Goal: Task Accomplishment & Management: Complete application form

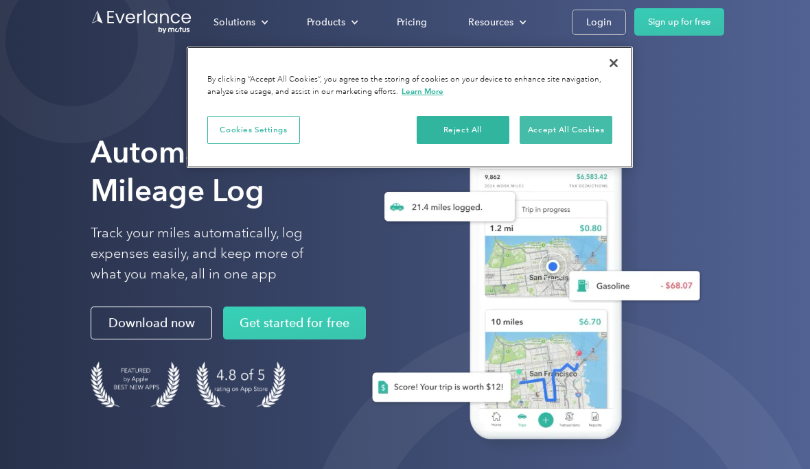
click at [575, 127] on button "Accept All Cookies" at bounding box center [565, 130] width 93 height 29
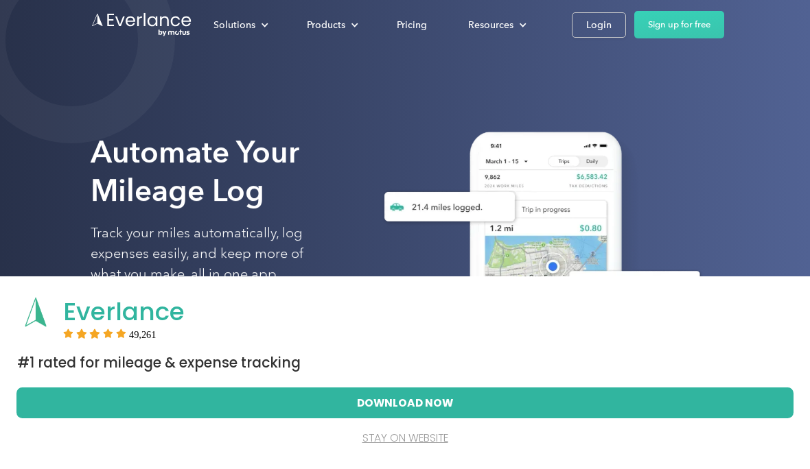
click at [416, 442] on button "stay on website" at bounding box center [405, 438] width 734 height 30
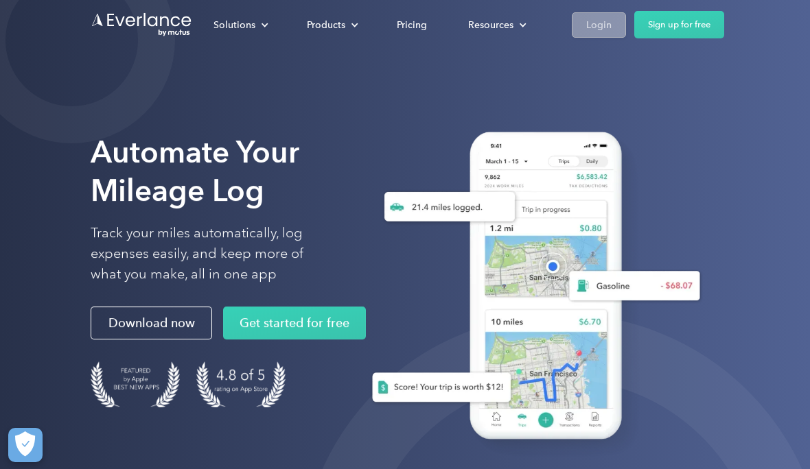
click at [593, 23] on div "Login" at bounding box center [598, 24] width 25 height 17
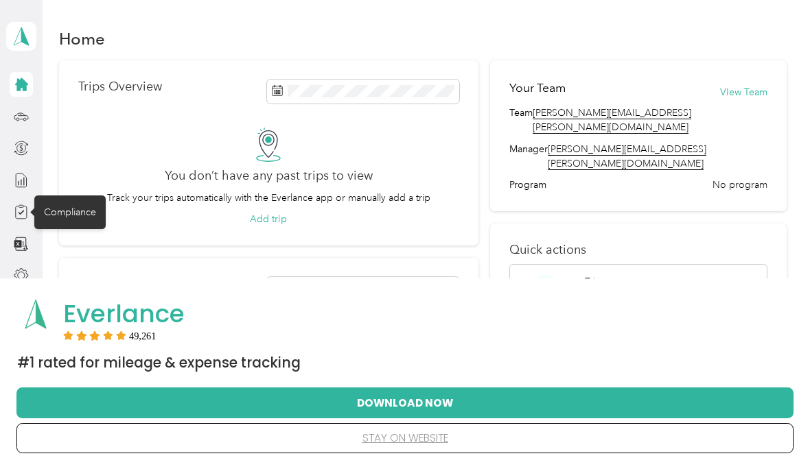
click at [63, 217] on div "Compliance" at bounding box center [69, 213] width 71 height 34
click at [72, 215] on div "Compliance" at bounding box center [69, 213] width 71 height 34
click at [76, 217] on div "Compliance" at bounding box center [69, 213] width 71 height 34
click at [69, 214] on div "Compliance" at bounding box center [69, 213] width 71 height 34
click at [80, 224] on div "Compliance" at bounding box center [69, 213] width 71 height 34
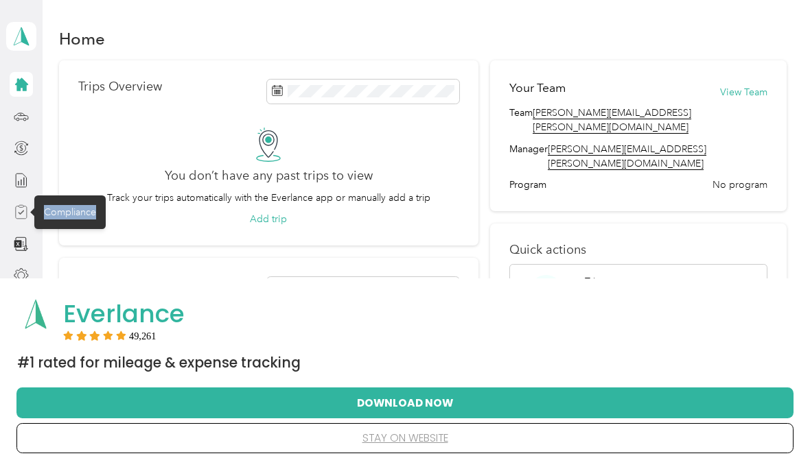
click at [23, 210] on icon at bounding box center [21, 211] width 15 height 15
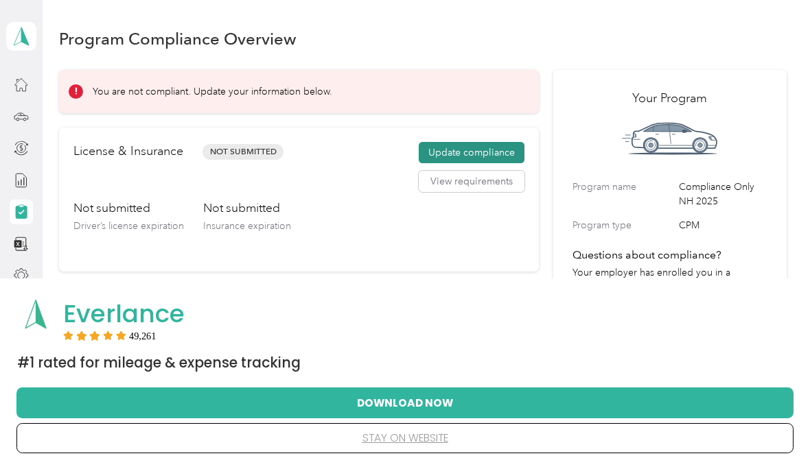
click at [484, 150] on button "Update compliance" at bounding box center [471, 153] width 106 height 22
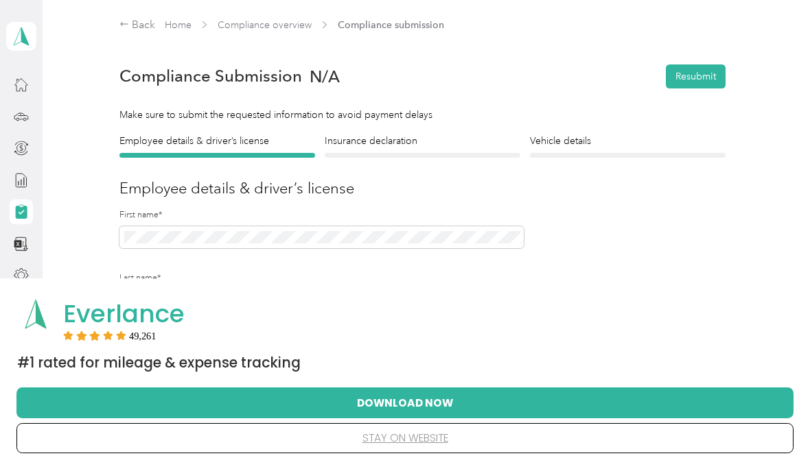
click at [397, 437] on button "stay on website" at bounding box center [404, 438] width 733 height 29
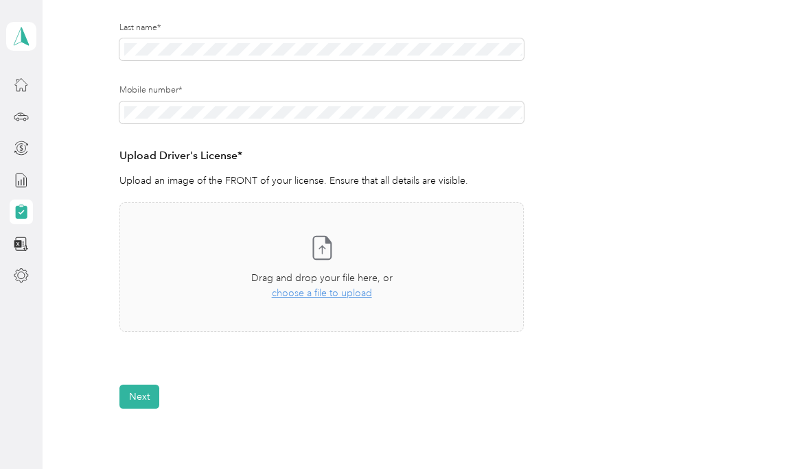
scroll to position [254, 0]
